Goal: Task Accomplishment & Management: Manage account settings

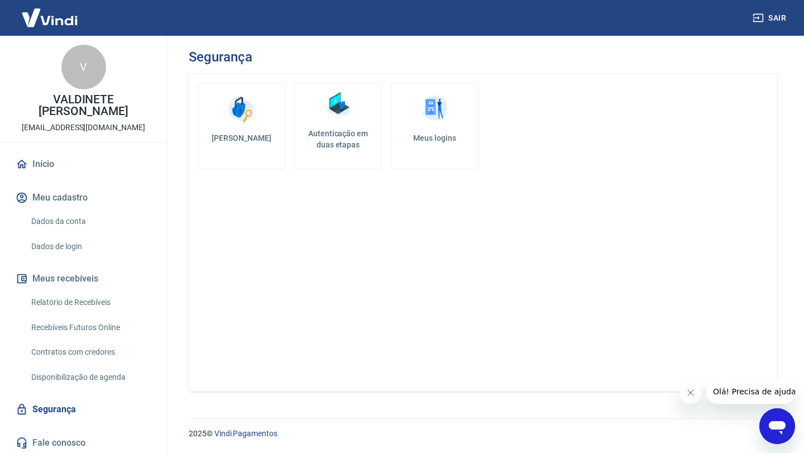
click at [76, 198] on button "Meu cadastro" at bounding box center [83, 197] width 140 height 25
click at [78, 218] on link "Dados da conta" at bounding box center [90, 221] width 127 height 23
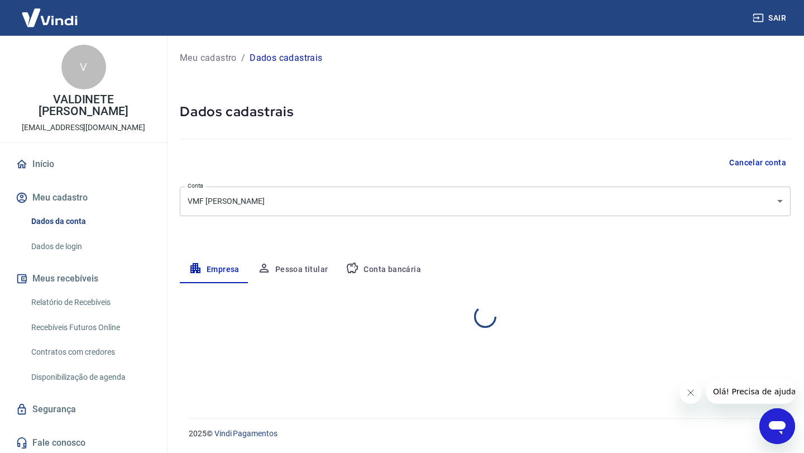
select select "CE"
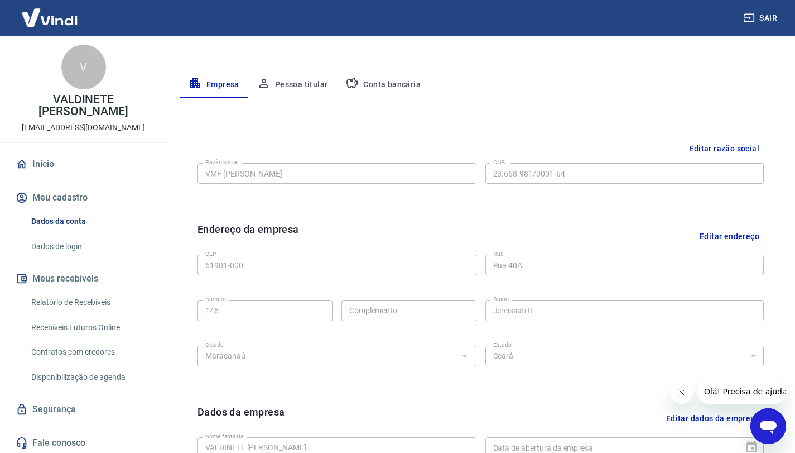
scroll to position [73, 0]
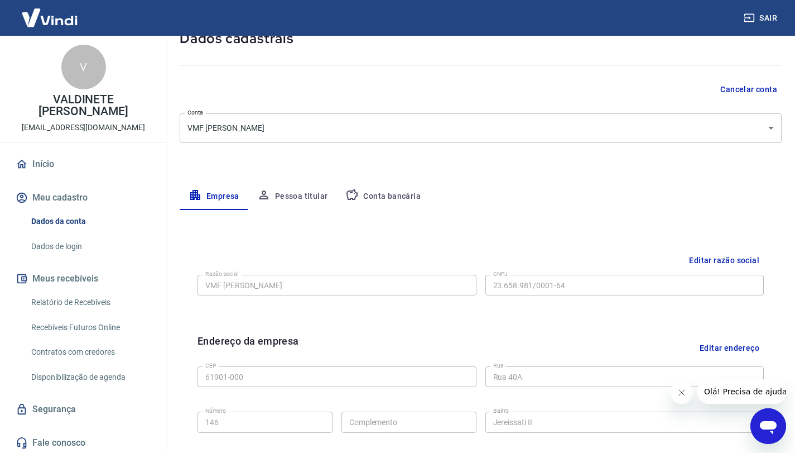
click at [289, 200] on button "Pessoa titular" at bounding box center [292, 196] width 89 height 27
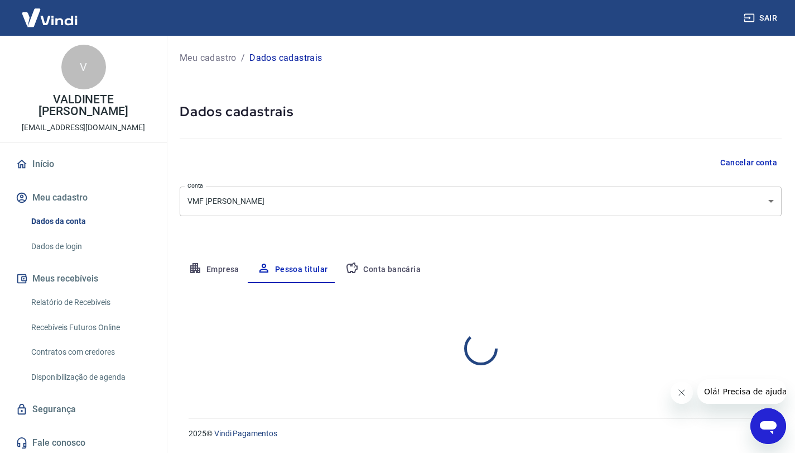
scroll to position [0, 0]
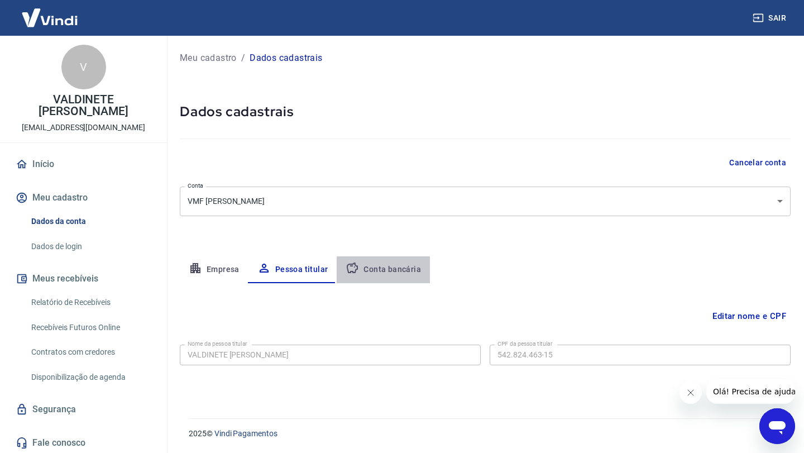
click at [396, 275] on button "Conta bancária" at bounding box center [383, 269] width 93 height 27
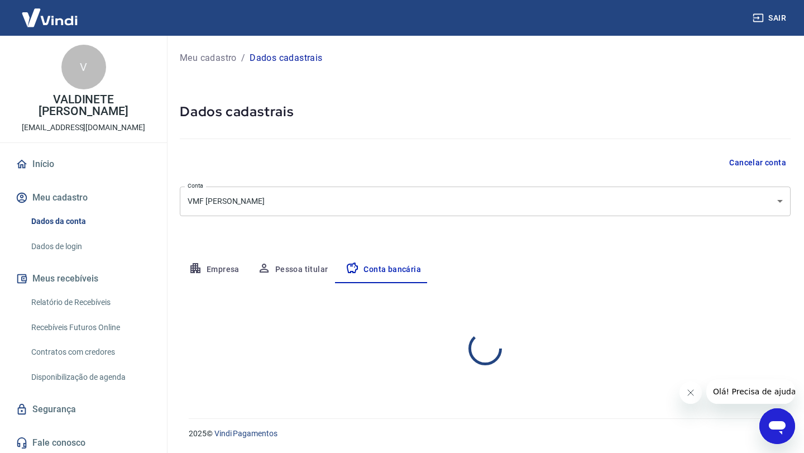
select select "1"
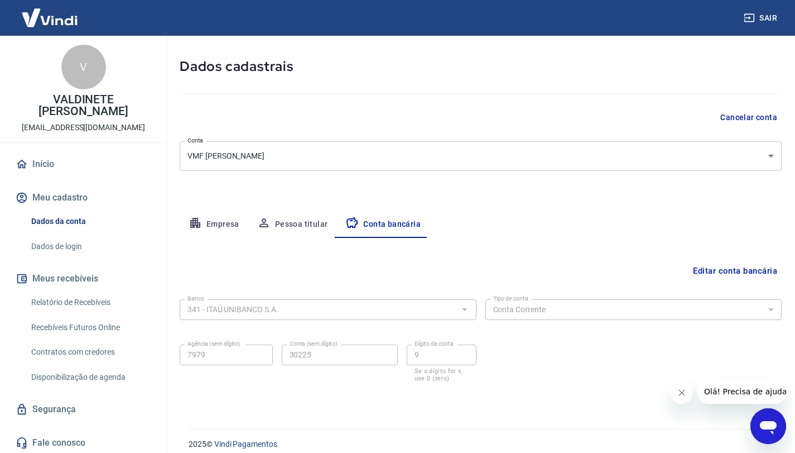
scroll to position [56, 0]
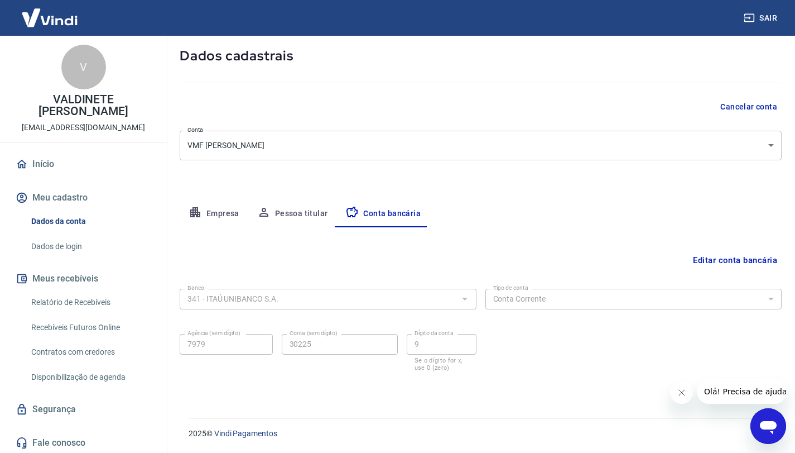
click at [60, 243] on link "Dados de login" at bounding box center [90, 246] width 127 height 23
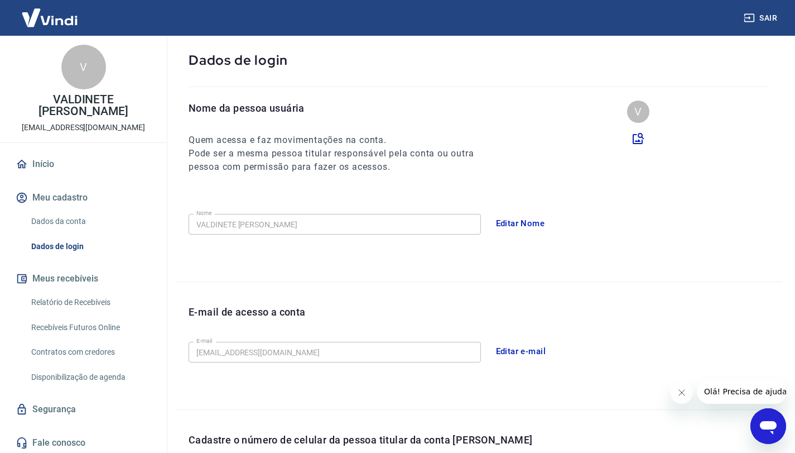
scroll to position [262, 0]
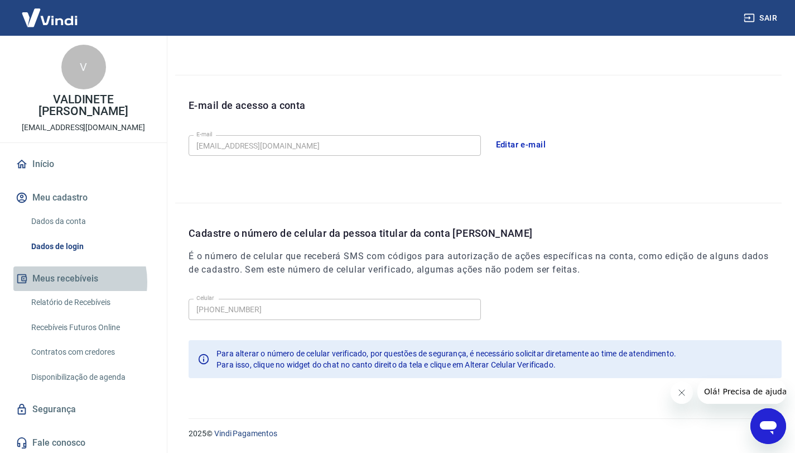
click at [62, 282] on button "Meus recebíveis" at bounding box center [83, 278] width 140 height 25
click at [75, 304] on link "Relatório de Recebíveis" at bounding box center [90, 302] width 127 height 23
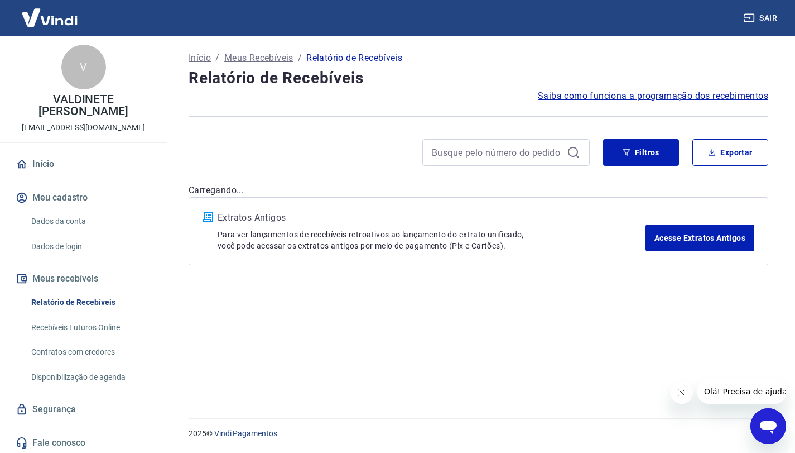
click at [79, 325] on link "Recebíveis Futuros Online" at bounding box center [90, 327] width 127 height 23
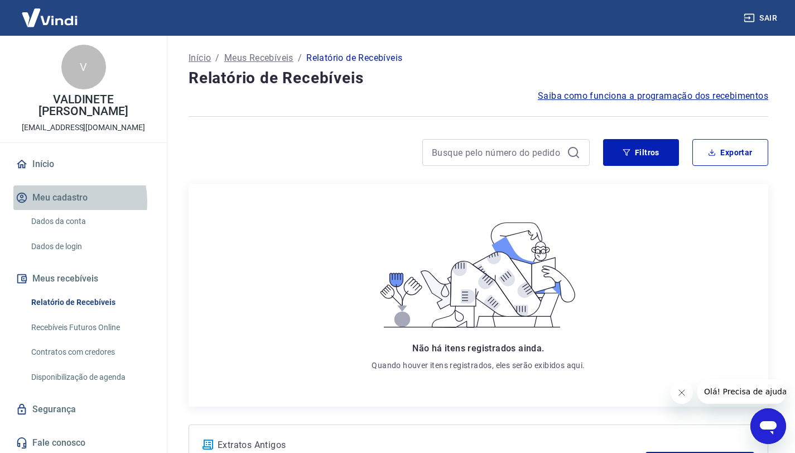
click at [61, 201] on button "Meu cadastro" at bounding box center [83, 197] width 140 height 25
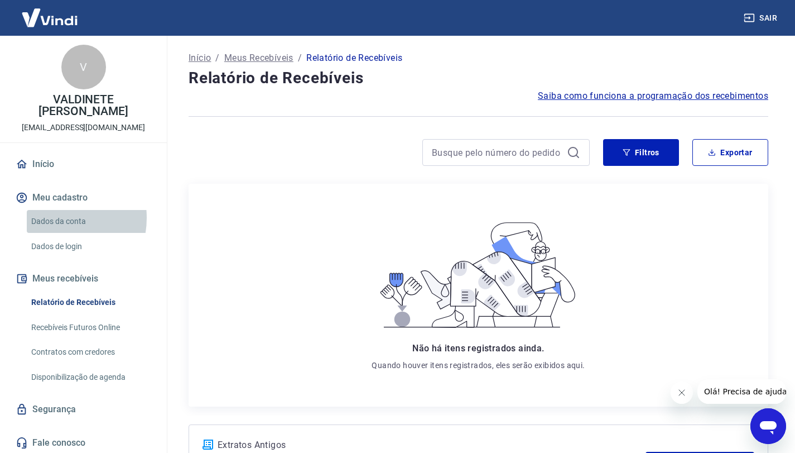
click at [52, 218] on link "Dados da conta" at bounding box center [90, 221] width 127 height 23
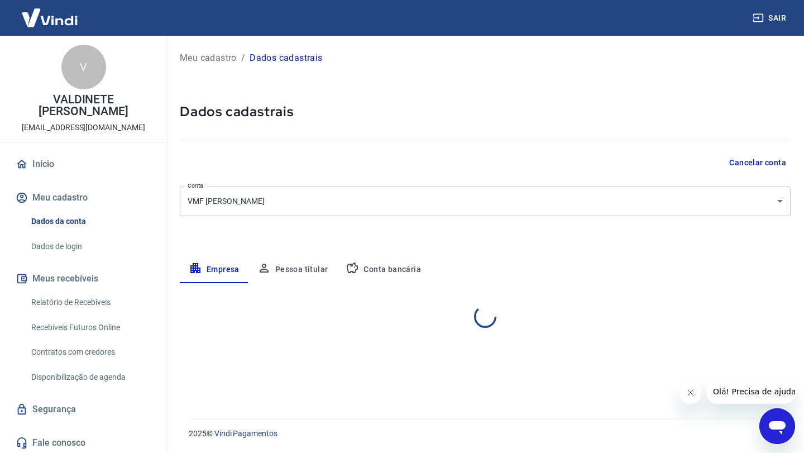
select select "CE"
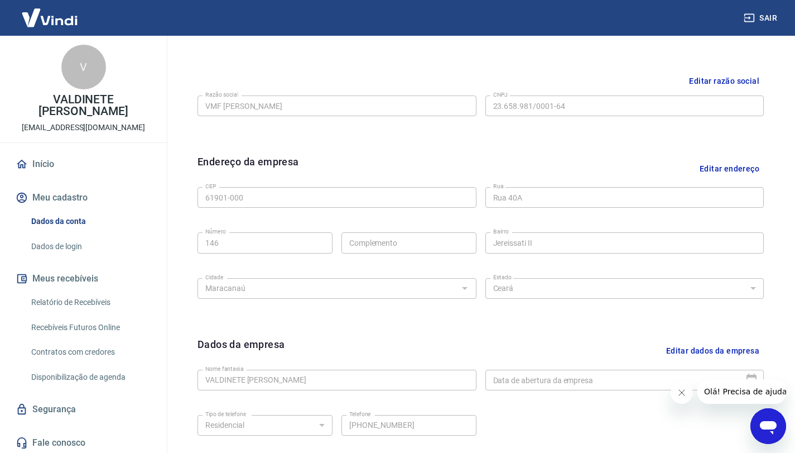
scroll to position [185, 0]
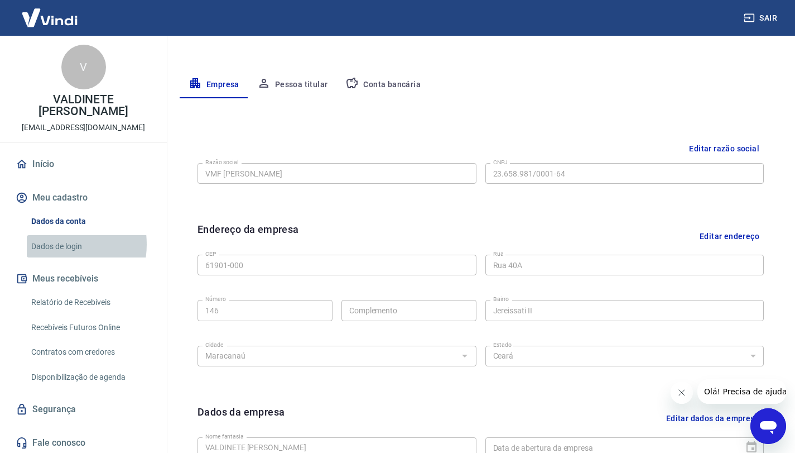
click at [50, 244] on link "Dados de login" at bounding box center [90, 246] width 127 height 23
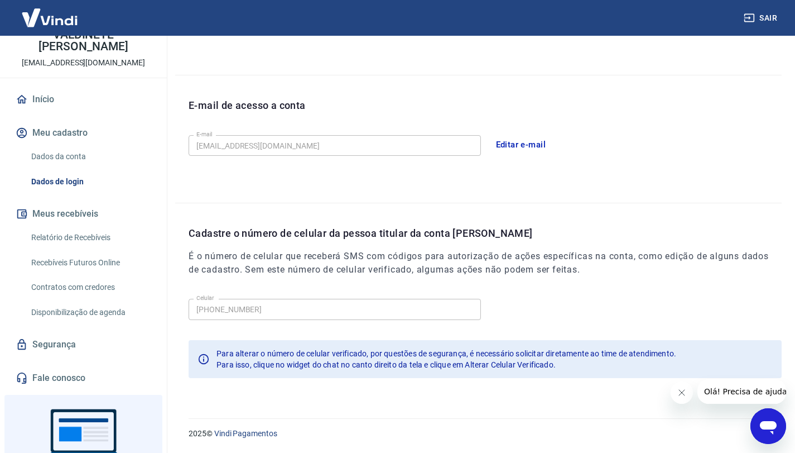
scroll to position [137, 0]
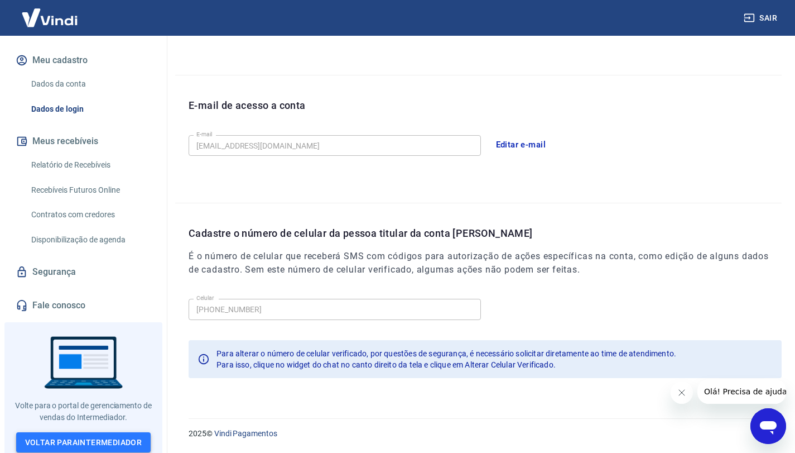
click at [97, 438] on link "Voltar para Intermediador" at bounding box center [83, 442] width 135 height 21
